Goal: Task Accomplishment & Management: Use online tool/utility

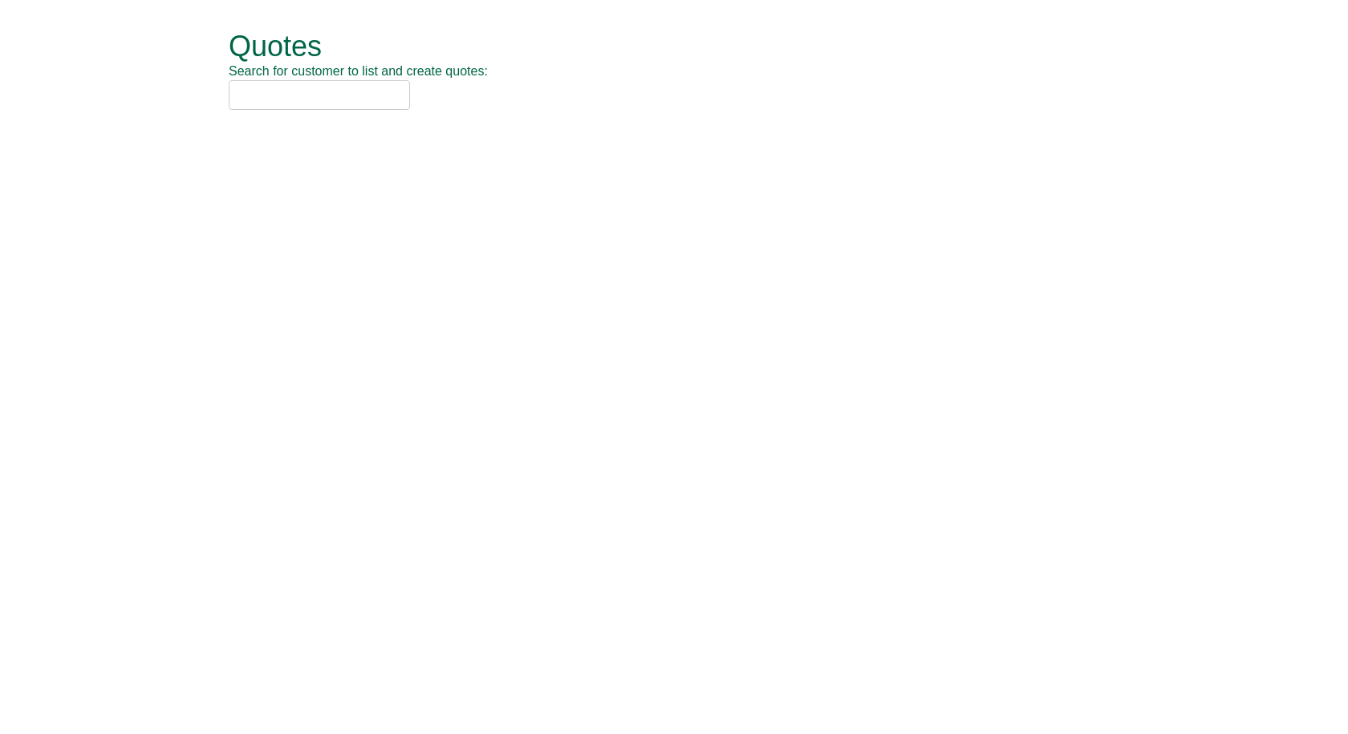
click at [267, 99] on input "text" at bounding box center [319, 95] width 181 height 30
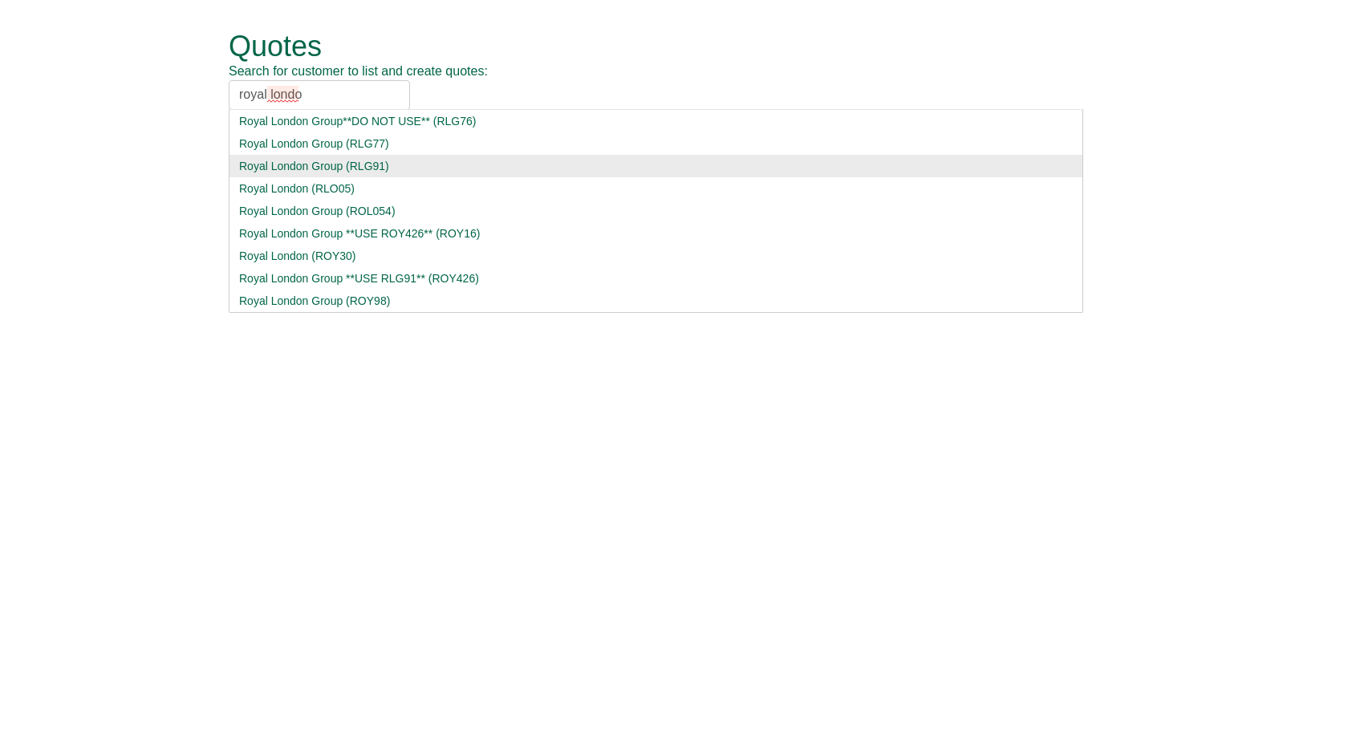
type input "royal londo"
click at [299, 166] on div "Royal London Group (RLG91)" at bounding box center [656, 166] width 834 height 16
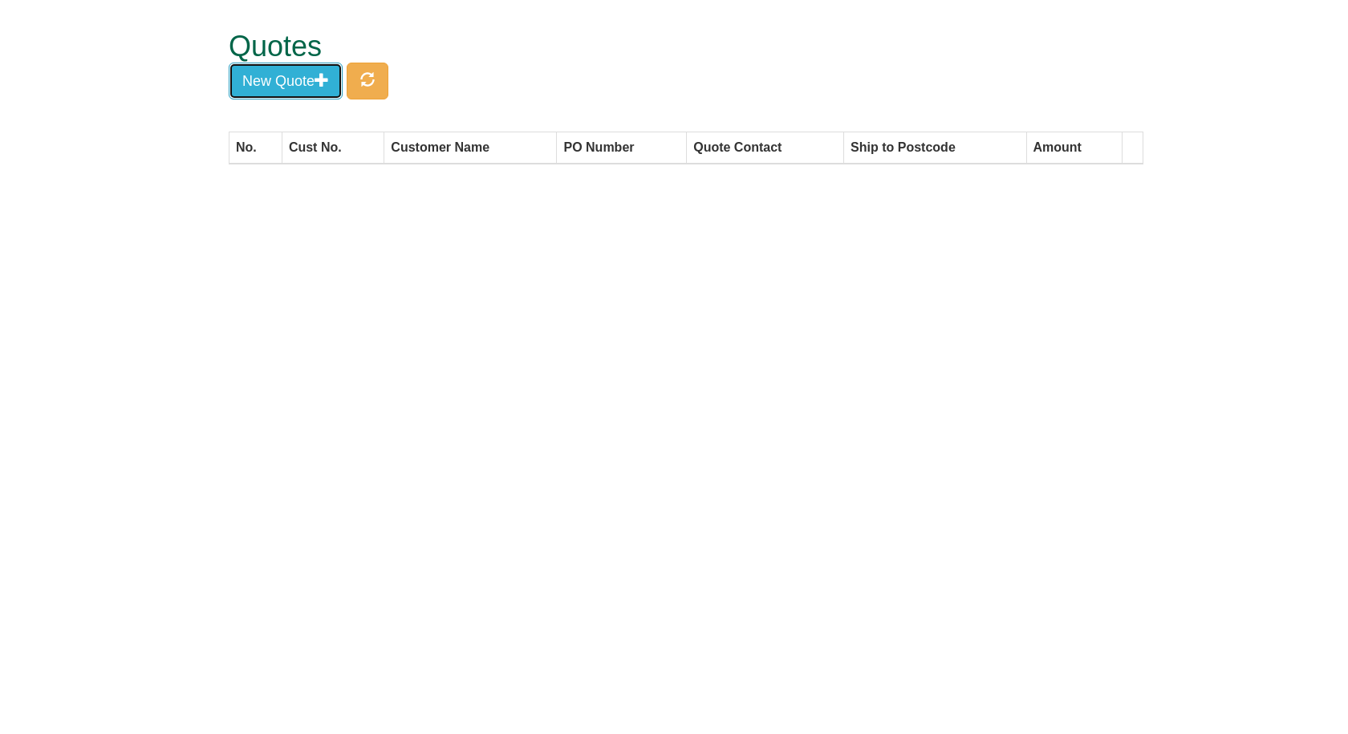
click at [276, 87] on button "New Quote" at bounding box center [286, 81] width 114 height 37
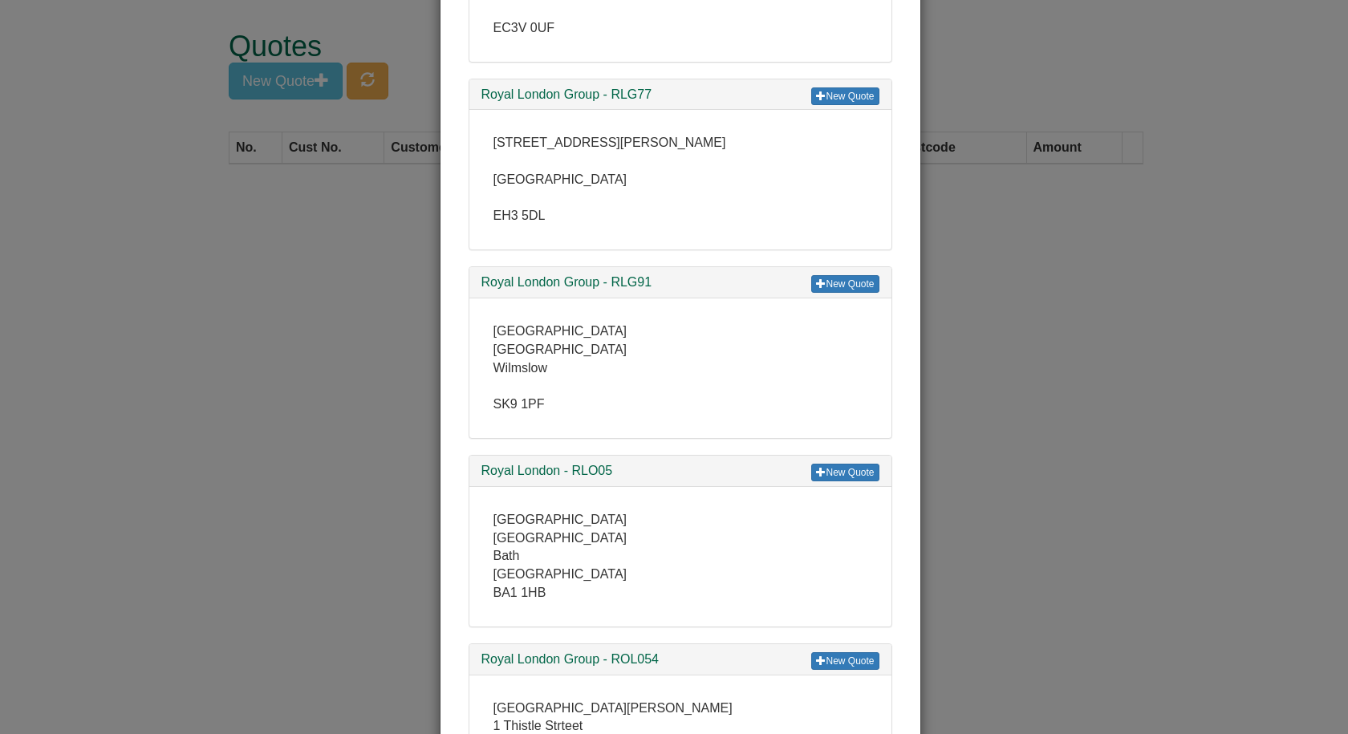
scroll to position [241, 0]
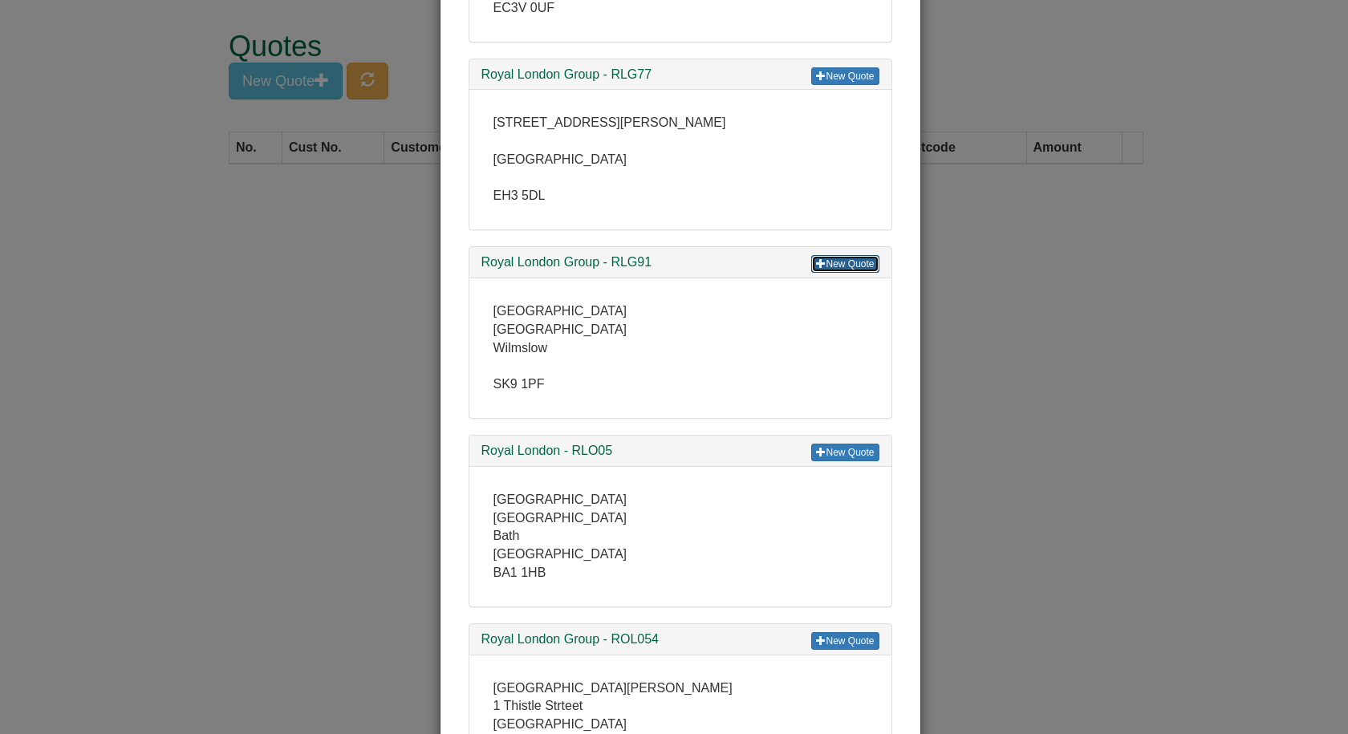
click at [834, 263] on link "New Quote" at bounding box center [844, 264] width 67 height 18
click at [967, 209] on div "× Select Customer New Quote Royal London Group**DO NOT USE** - RLG76 55 Gracech…" at bounding box center [674, 367] width 1348 height 734
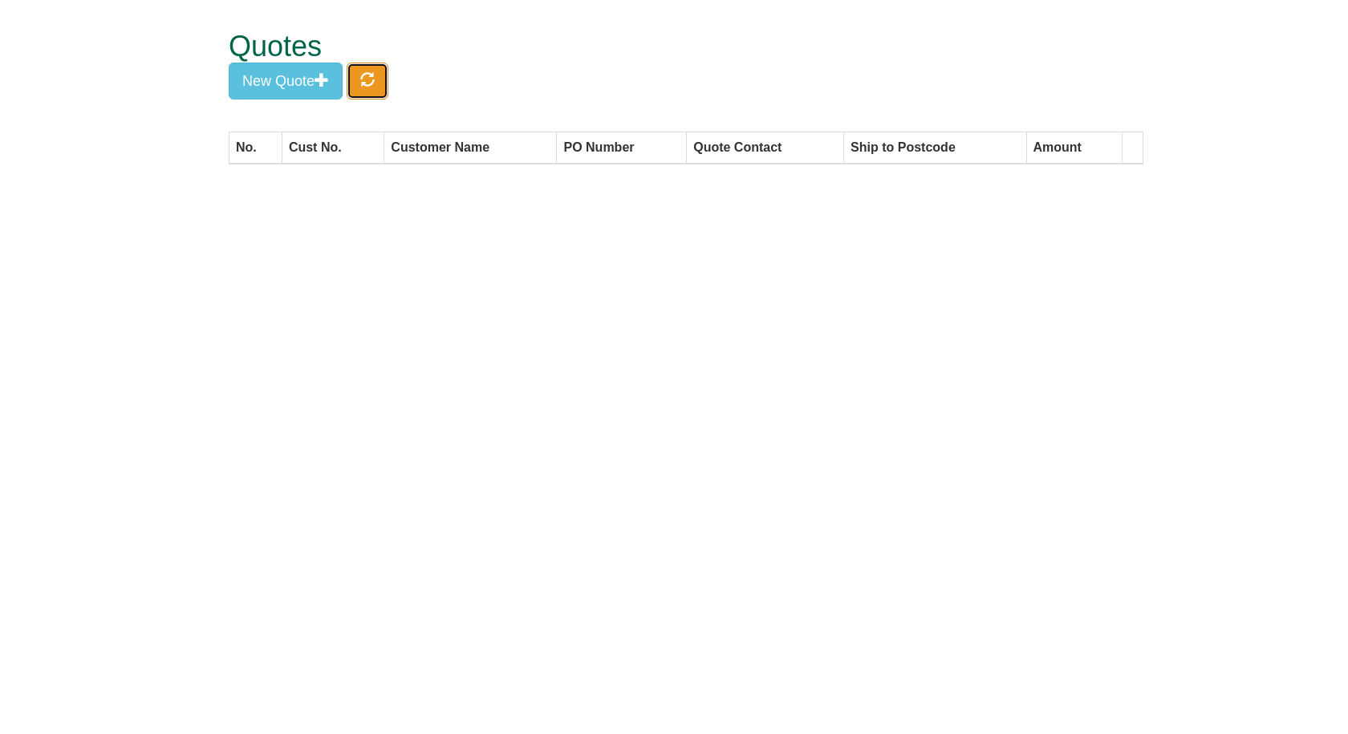
click at [375, 75] on span "button" at bounding box center [367, 79] width 14 height 14
click at [372, 75] on span "button" at bounding box center [367, 79] width 14 height 14
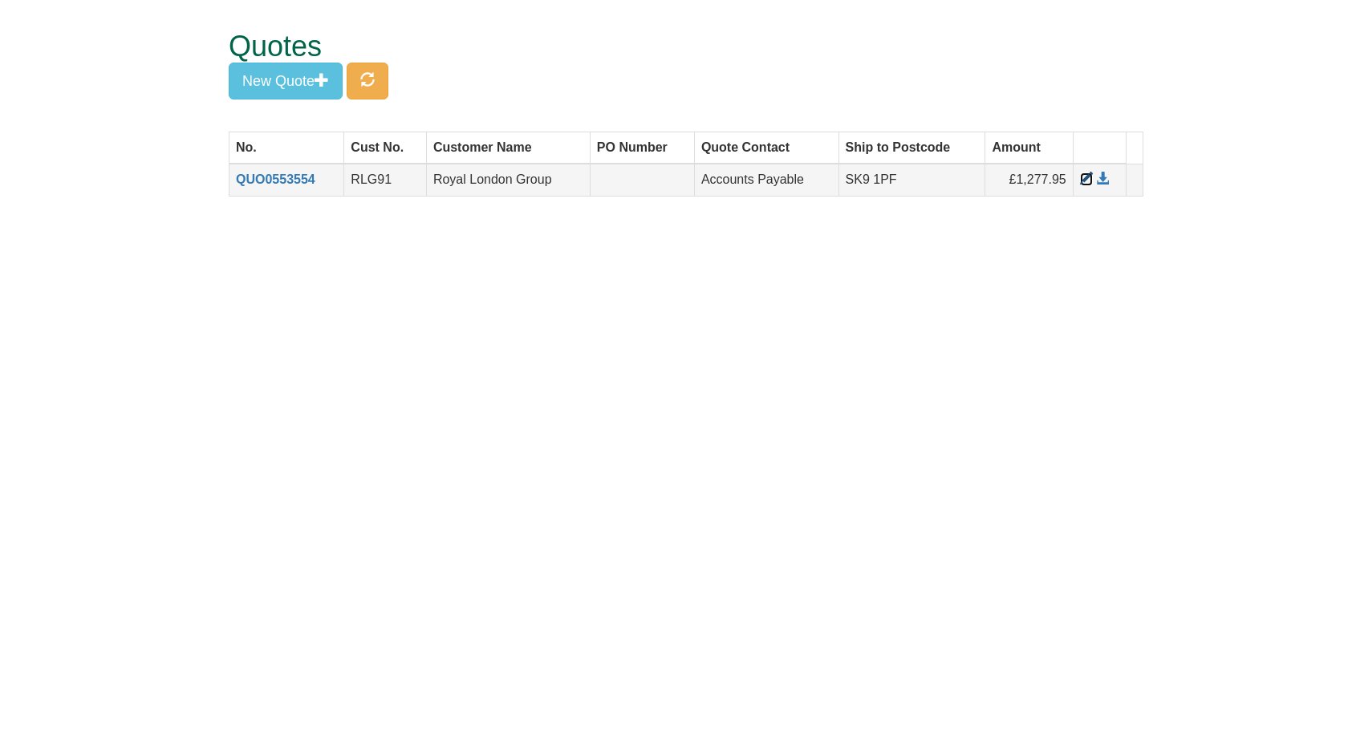
click at [1081, 176] on span at bounding box center [1086, 178] width 13 height 13
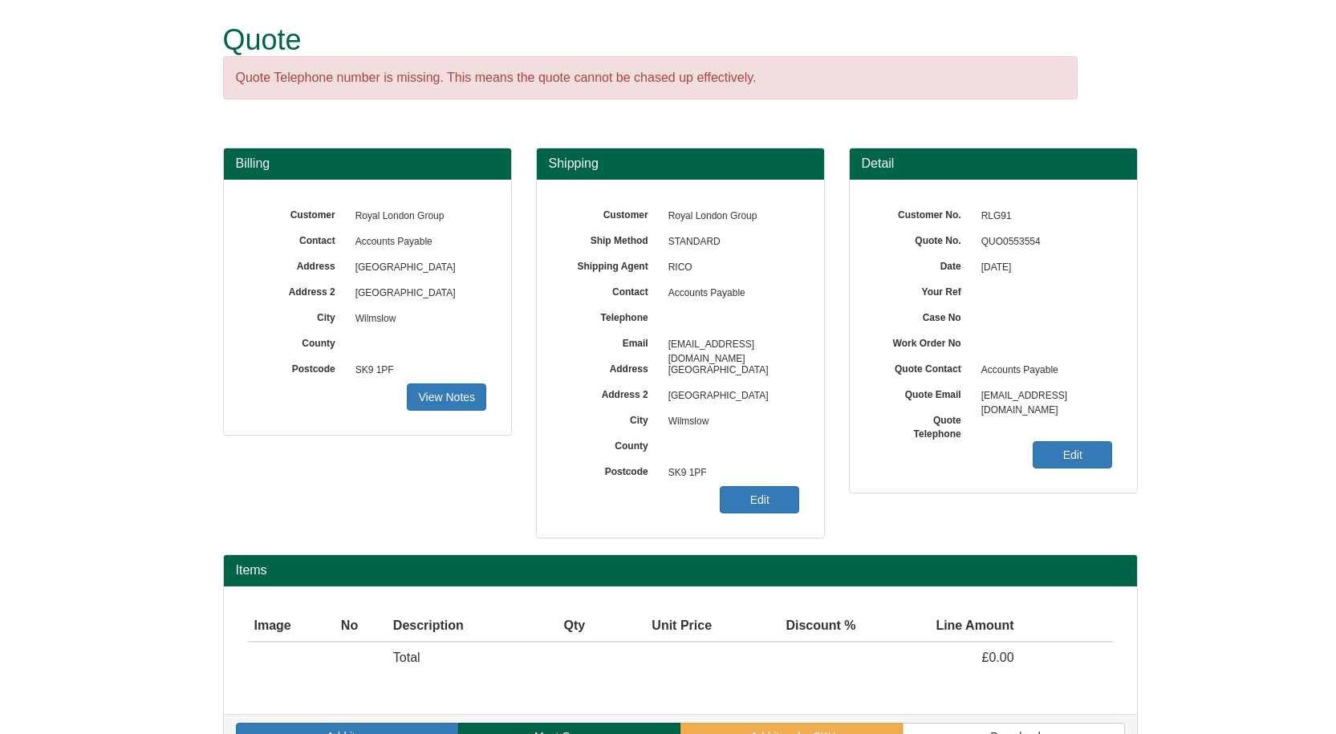
scroll to position [47, 0]
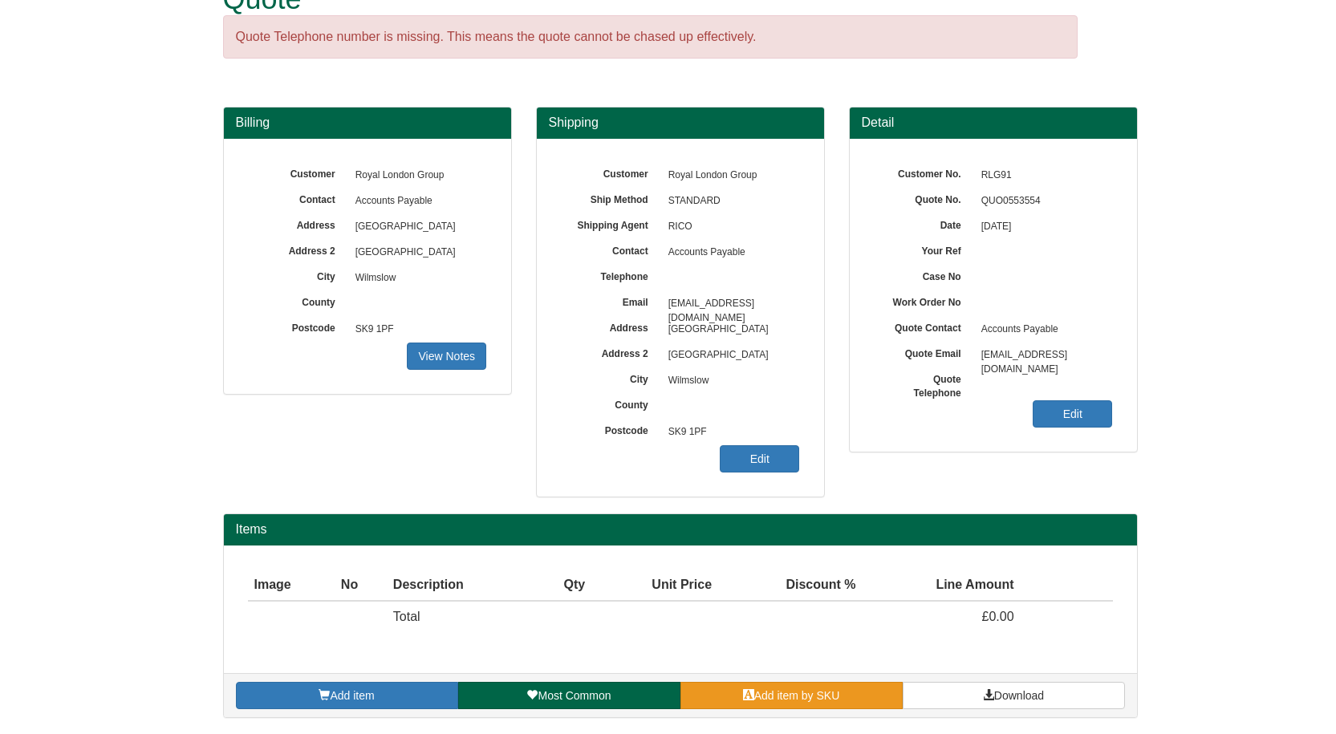
click at [792, 696] on span "Add item by SKU" at bounding box center [797, 695] width 86 height 13
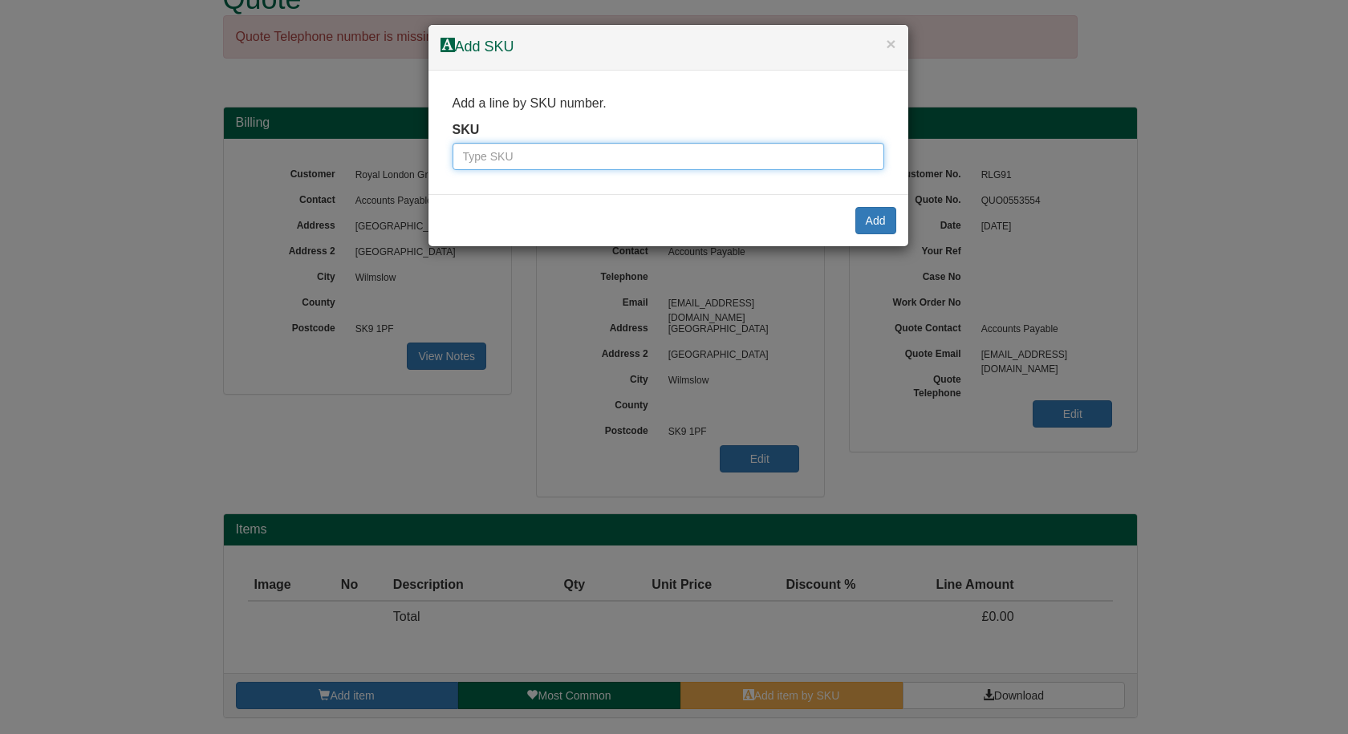
click at [586, 163] on input "text" at bounding box center [668, 156] width 432 height 27
paste input "0011100"
type input "0011100"
click at [884, 217] on button "Add" at bounding box center [875, 220] width 41 height 27
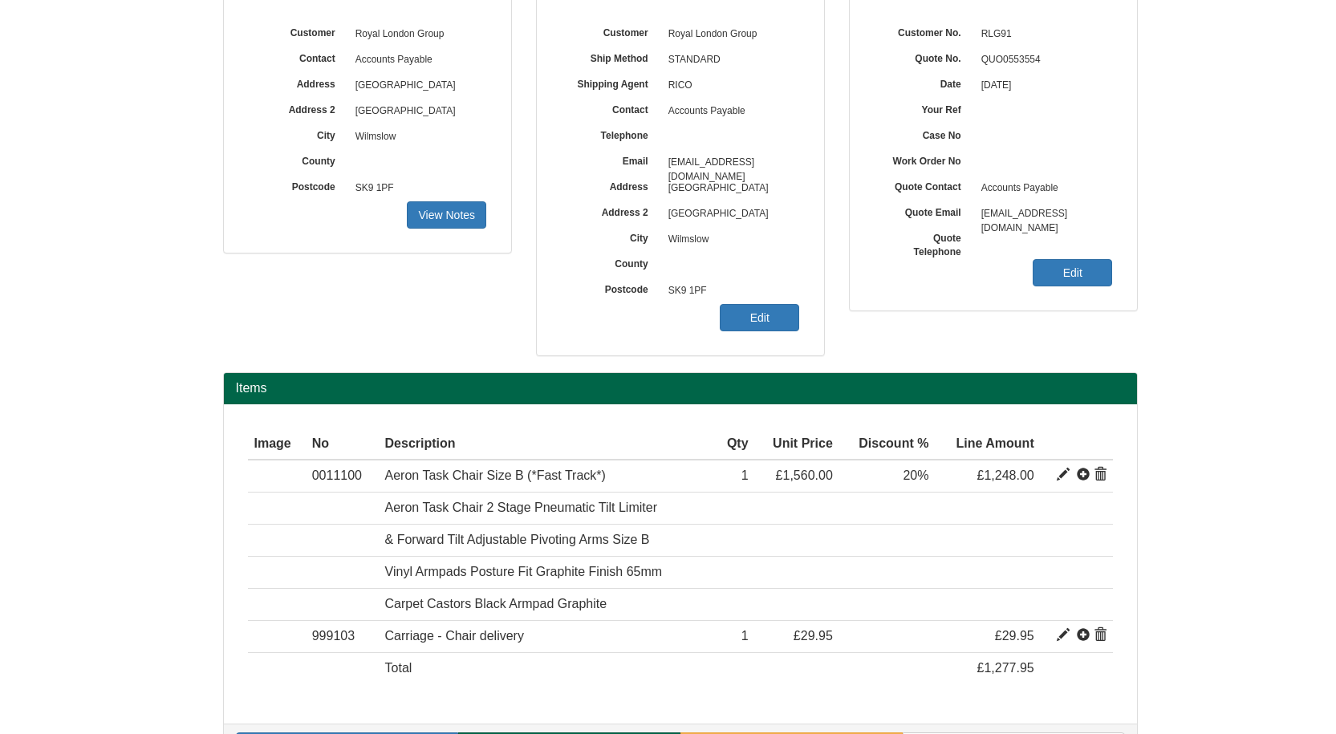
scroll to position [239, 0]
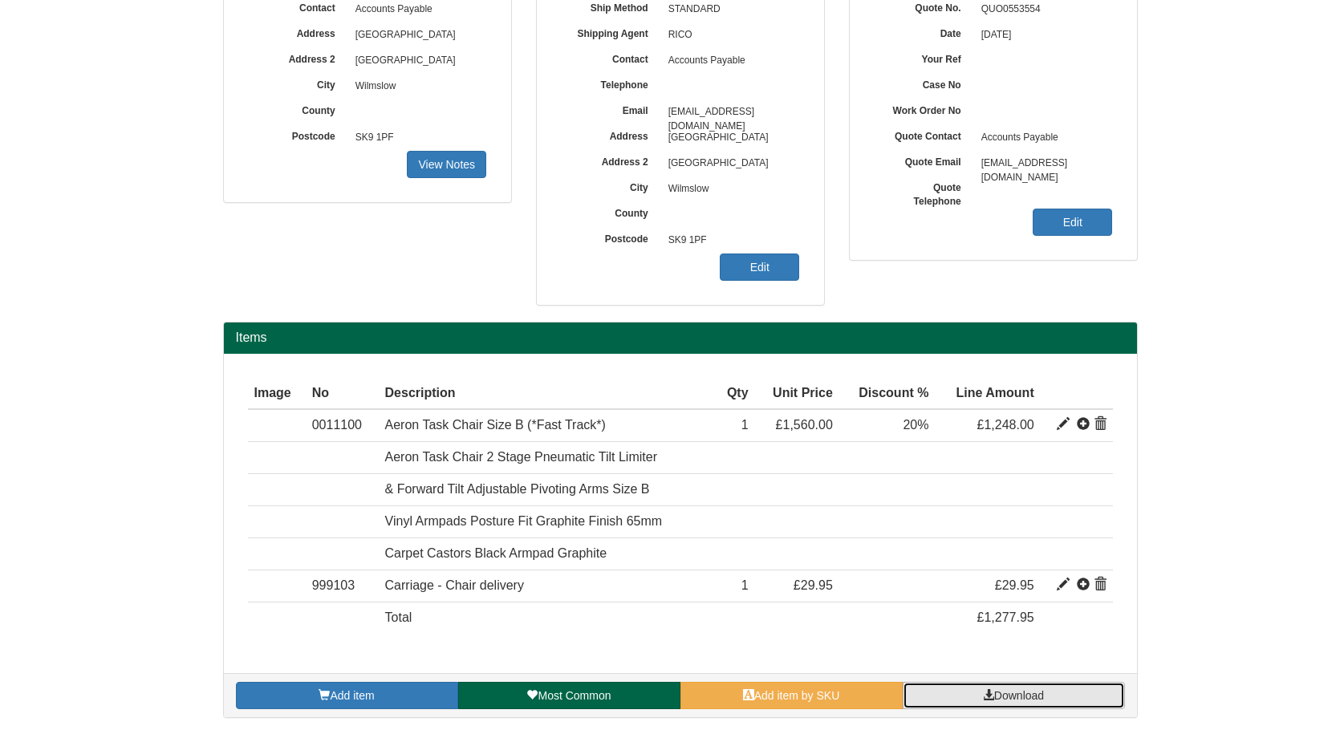
click at [1016, 694] on span "Download" at bounding box center [1019, 695] width 50 height 13
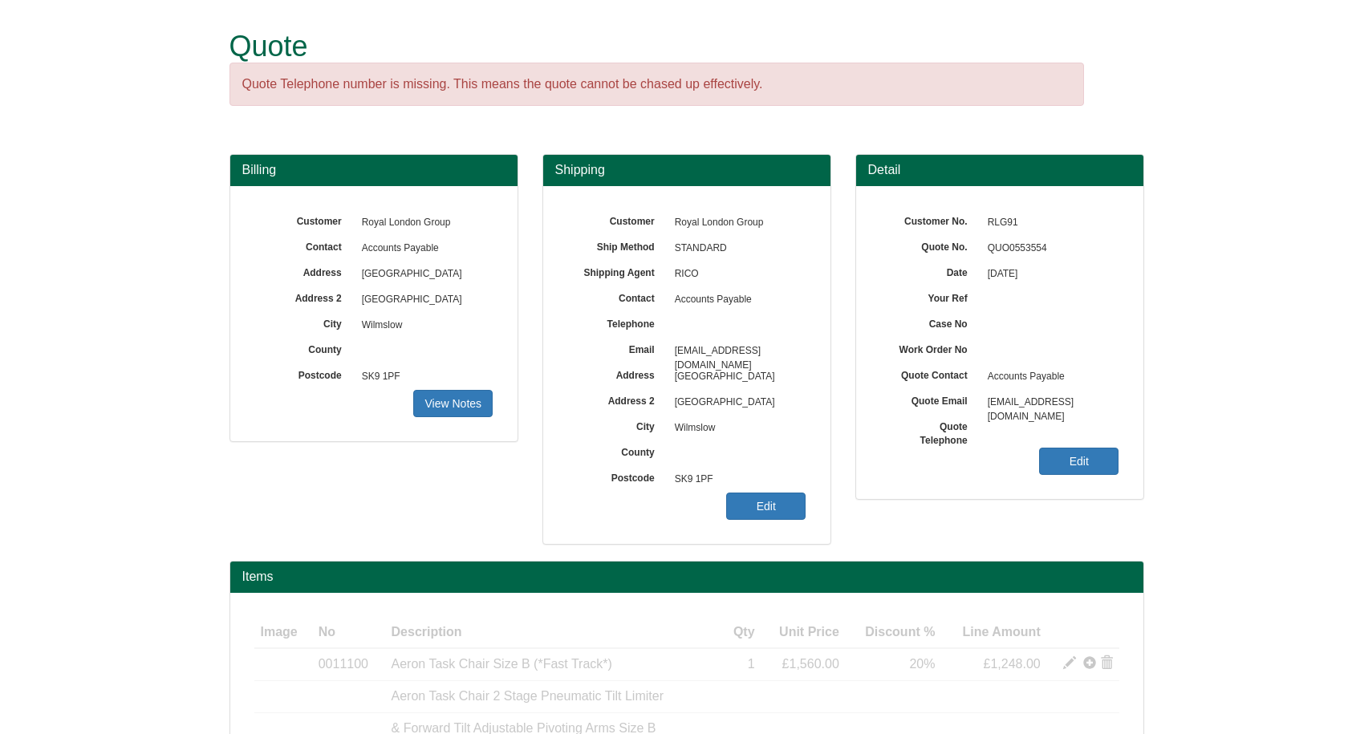
scroll to position [160, 0]
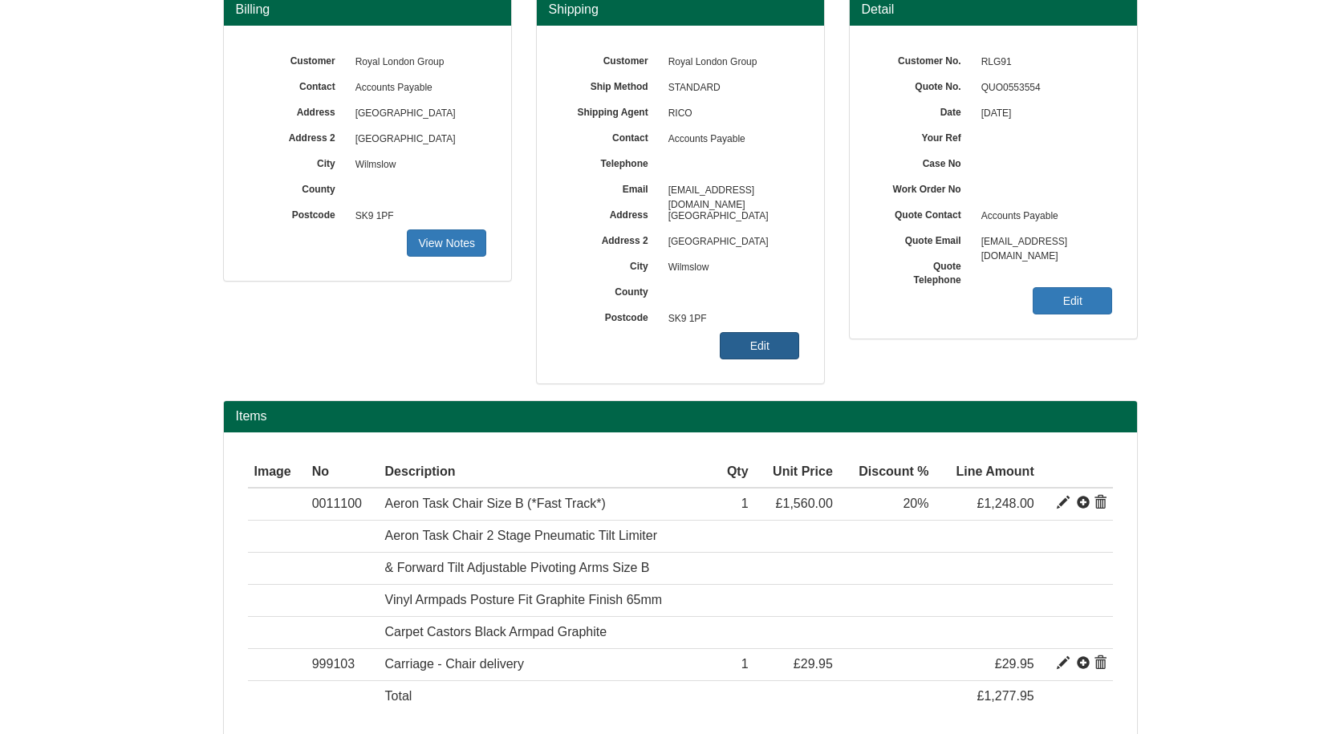
click at [752, 351] on link "Edit" at bounding box center [759, 345] width 79 height 27
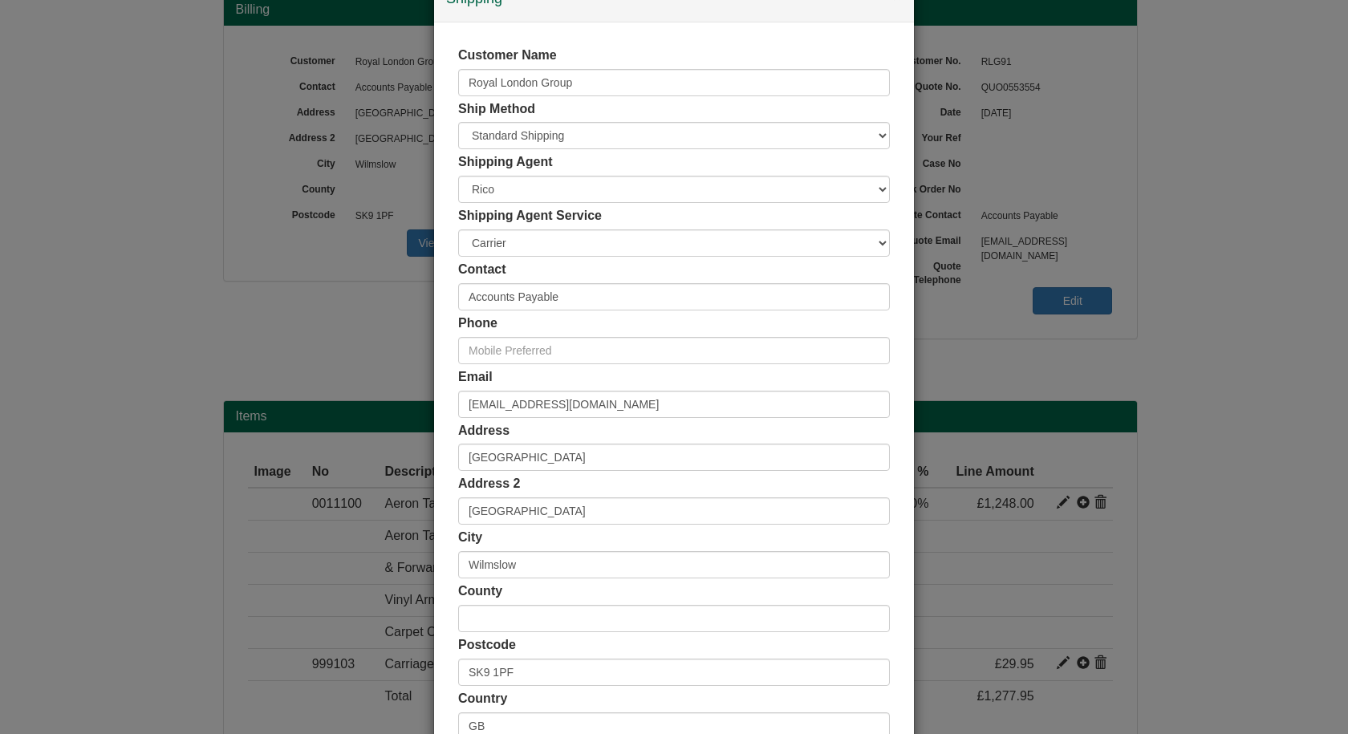
scroll to position [155, 0]
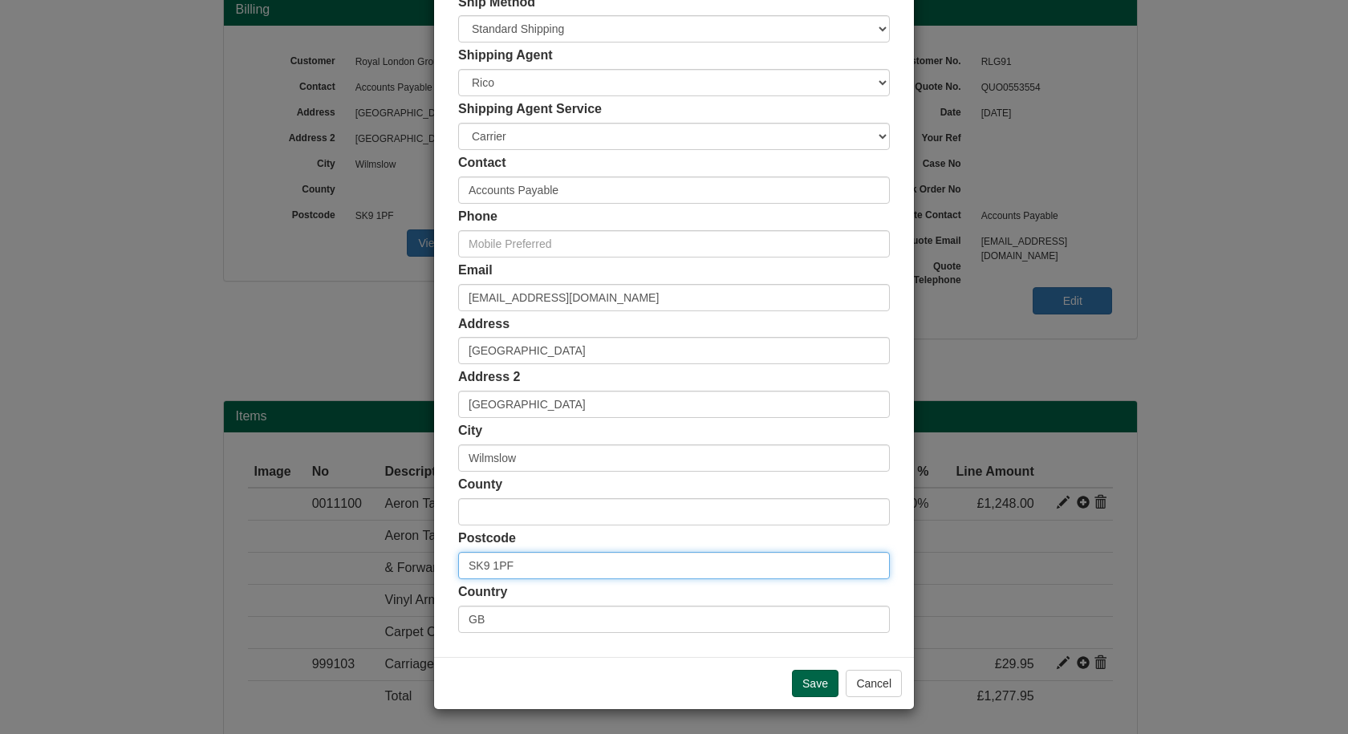
drag, startPoint x: 542, startPoint y: 570, endPoint x: 414, endPoint y: 573, distance: 128.4
click at [414, 573] on div "× Shipping Customer Name Royal London Group Ship Method Free of Charge £5 Flat …" at bounding box center [674, 367] width 1348 height 734
paste input "2 7BQ"
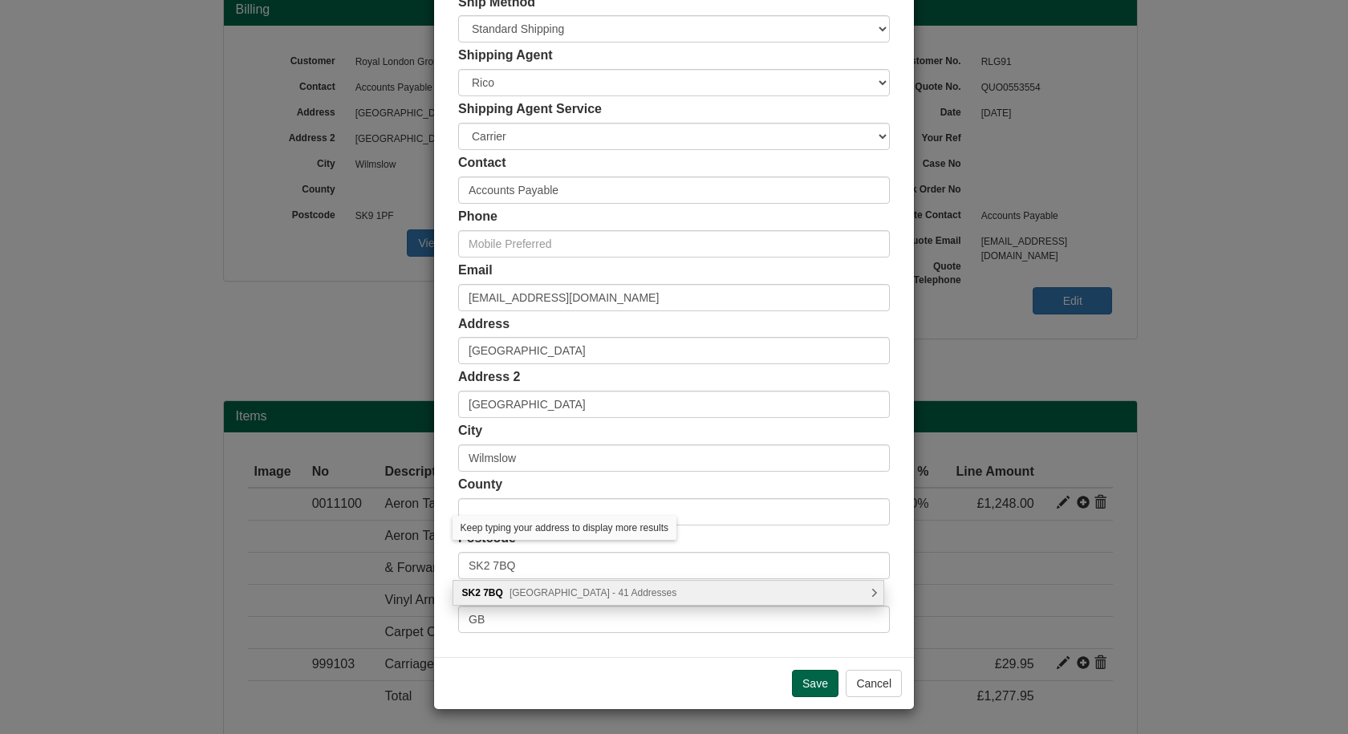
click at [562, 588] on span "[GEOGRAPHIC_DATA] - 41 Addresses" at bounding box center [592, 592] width 167 height 11
type input "SK2 7BQ"
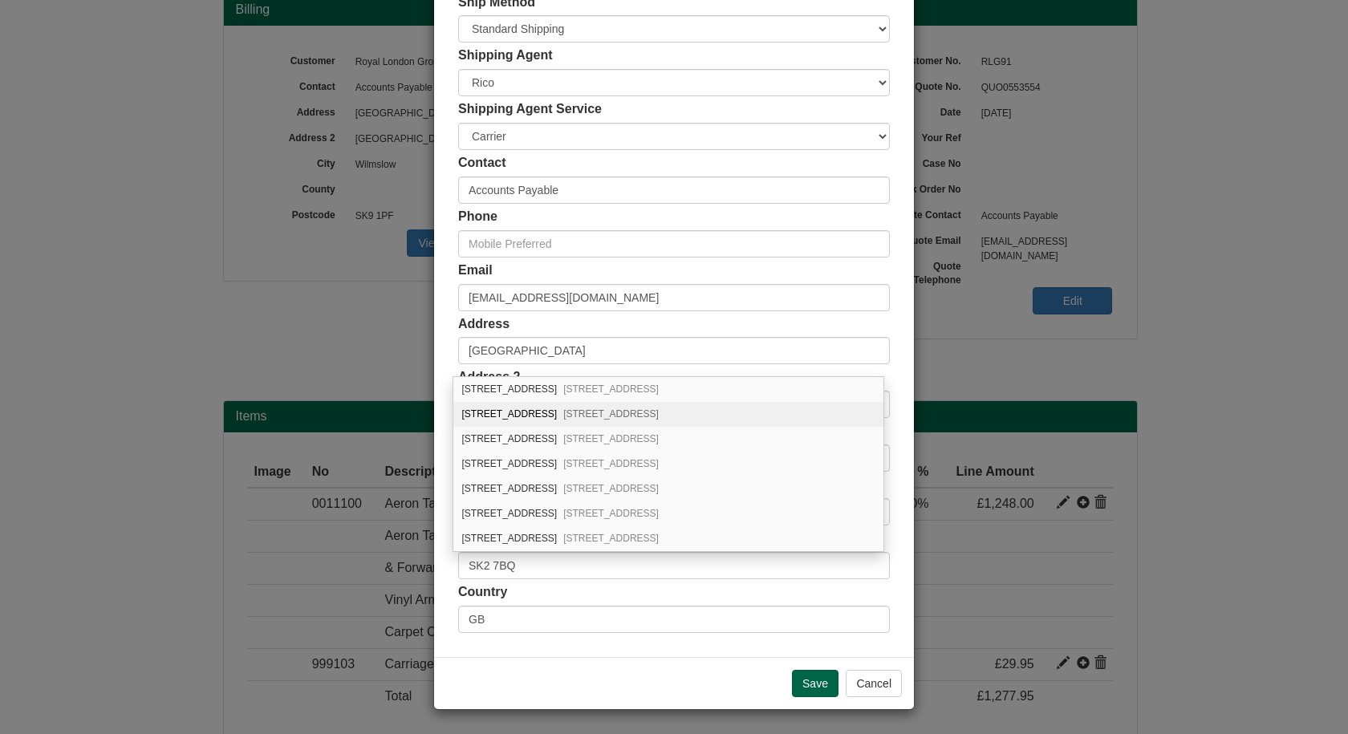
click at [514, 419] on div "[STREET_ADDRESS]" at bounding box center [668, 414] width 430 height 25
type input "[STREET_ADDRESS]"
type input "Stockport"
type input "[GEOGRAPHIC_DATA]"
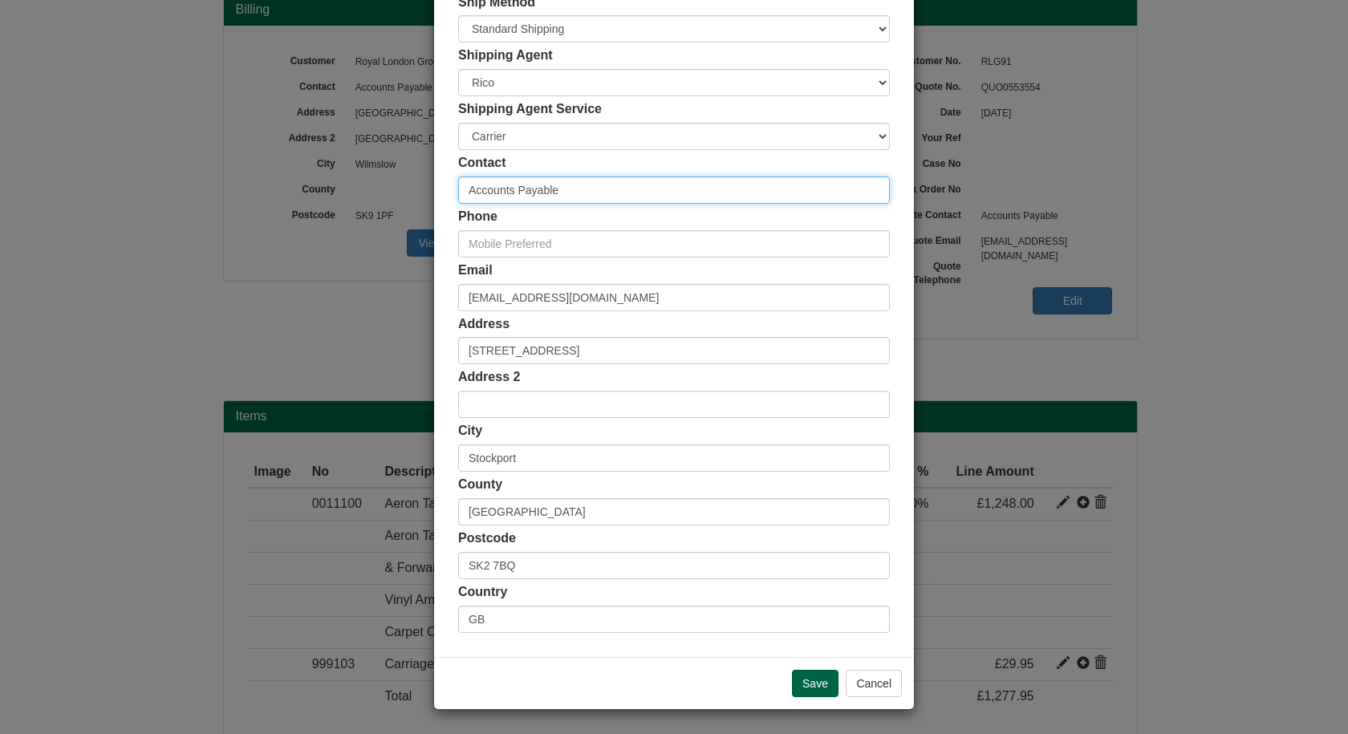
drag, startPoint x: 508, startPoint y: 191, endPoint x: 424, endPoint y: 193, distance: 84.3
click at [424, 193] on div "× Shipping Customer Name Royal London Group Ship Method Free of Charge £5 Flat …" at bounding box center [674, 367] width 1348 height 734
type input "[PERSON_NAME]"
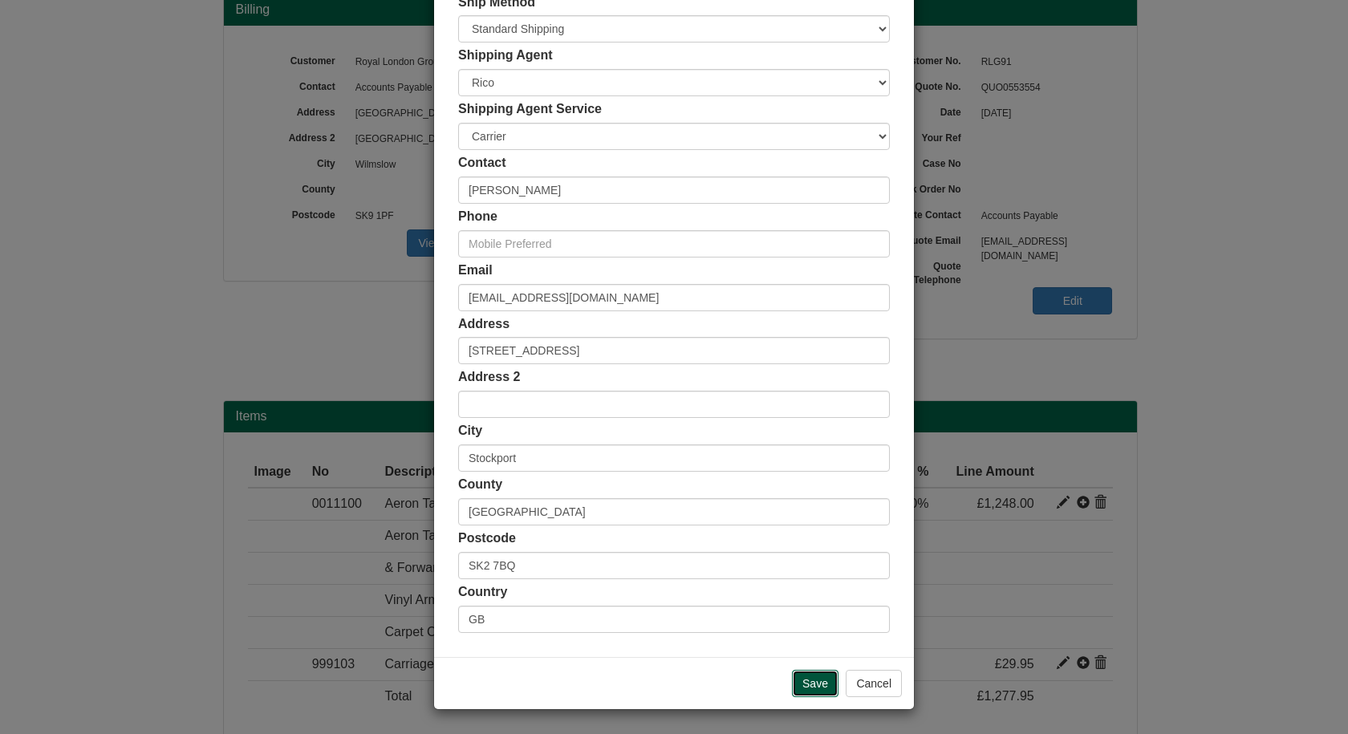
click at [811, 682] on input "Save" at bounding box center [815, 683] width 47 height 27
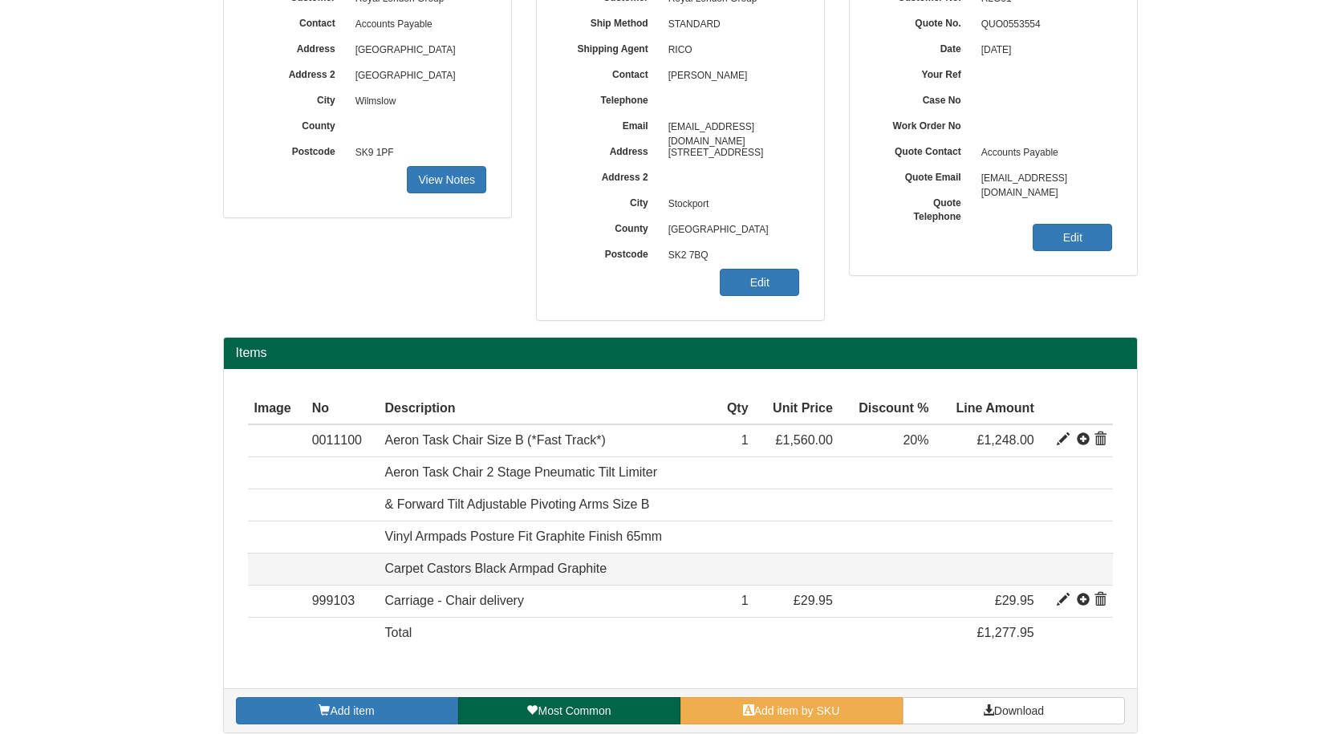
scroll to position [239, 0]
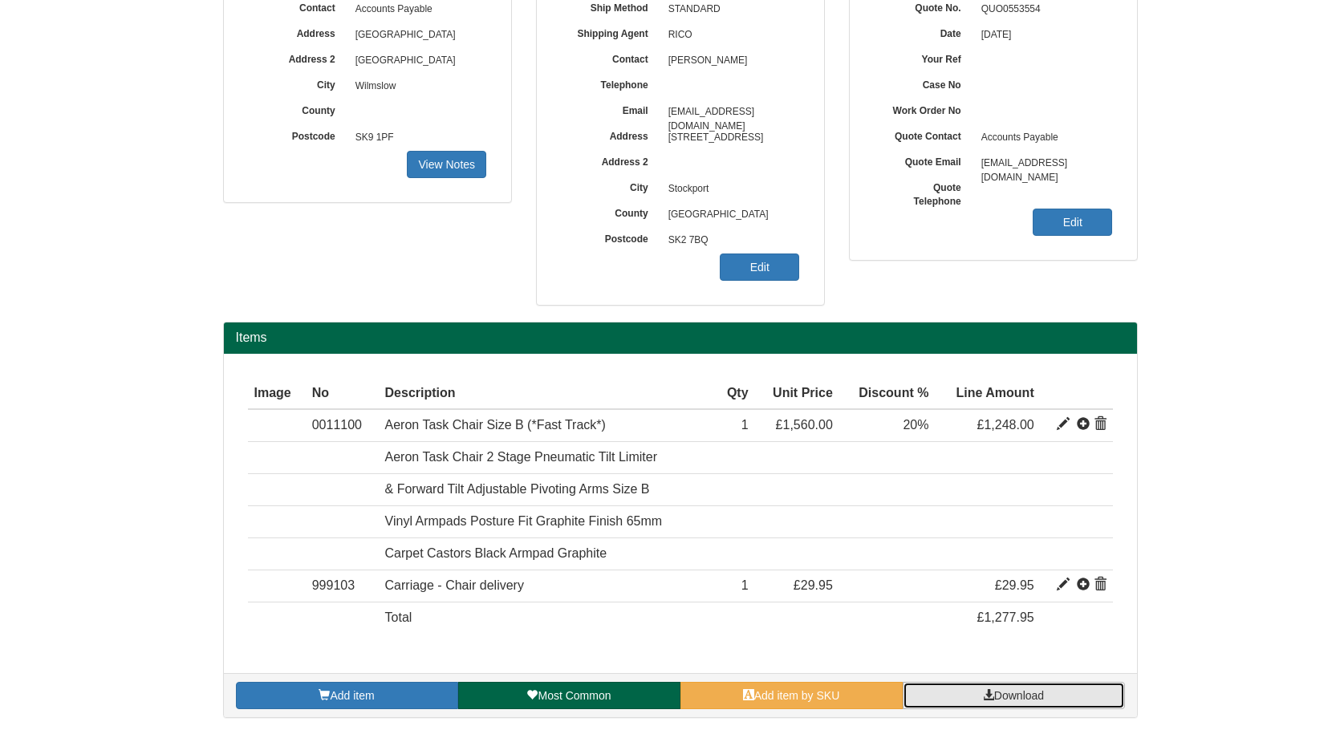
click at [1005, 688] on link "Download" at bounding box center [1014, 695] width 222 height 27
